Goal: Check status: Check status

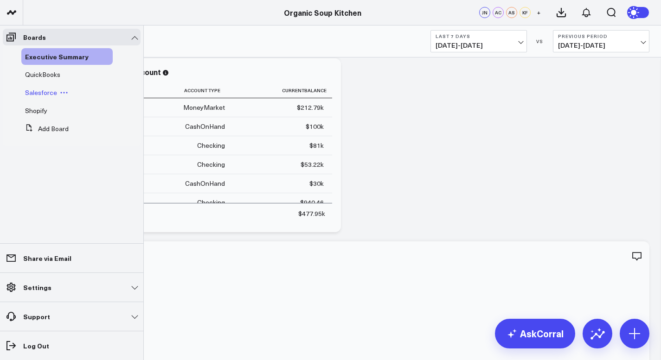
click at [38, 91] on span "Salesforce" at bounding box center [41, 92] width 32 height 9
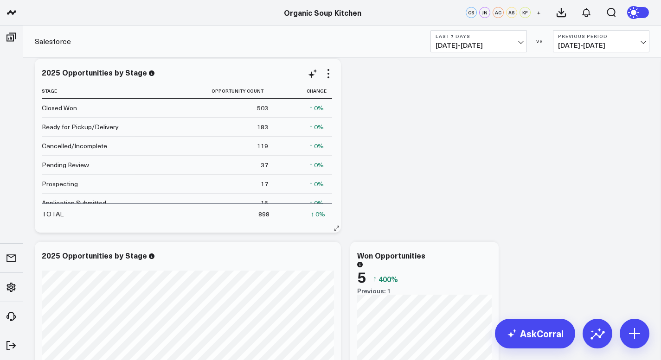
scroll to position [45, 0]
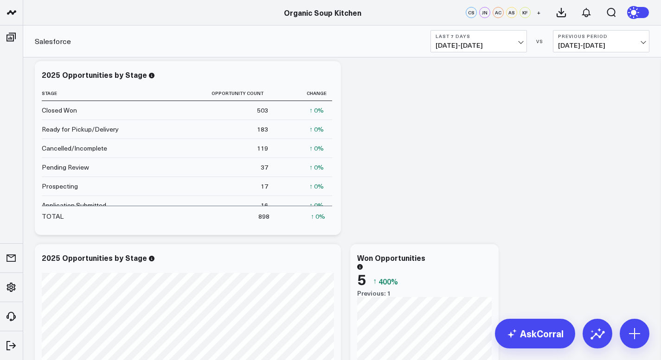
click at [521, 43] on span "[DATE] - [DATE]" at bounding box center [478, 45] width 86 height 7
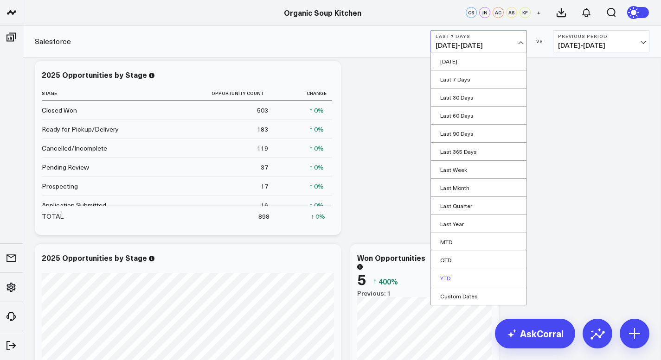
click at [457, 273] on link "YTD" at bounding box center [479, 278] width 96 height 18
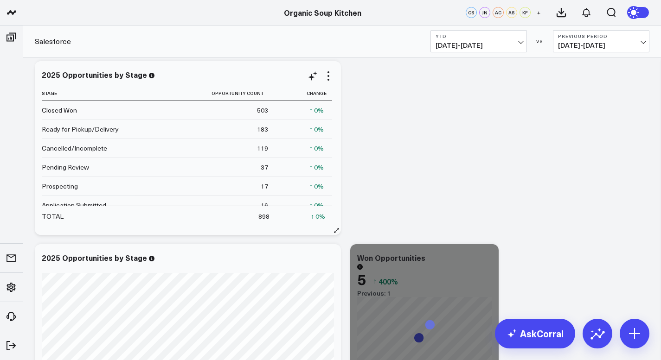
click at [291, 172] on td "↑ 0% Previous 37" at bounding box center [304, 167] width 56 height 19
